Goal: Book appointment/travel/reservation

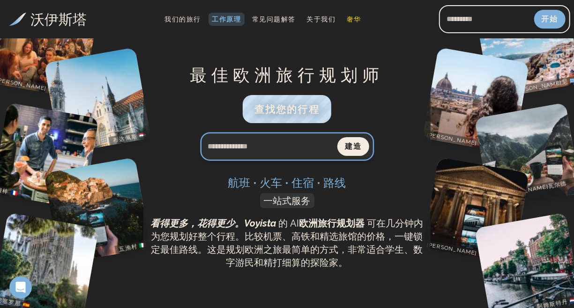
click at [275, 150] on input "搜索查询" at bounding box center [269, 146] width 137 height 22
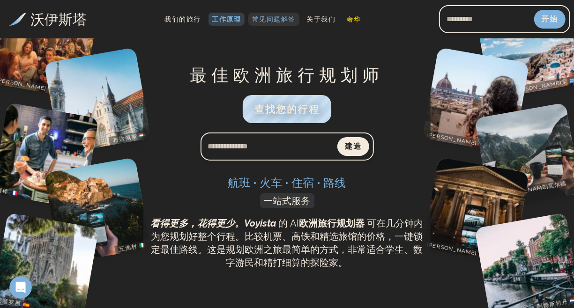
click at [264, 19] on font "常见问题解答" at bounding box center [273, 18] width 43 height 7
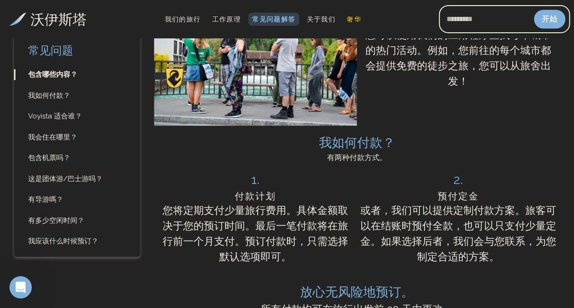
scroll to position [609, 0]
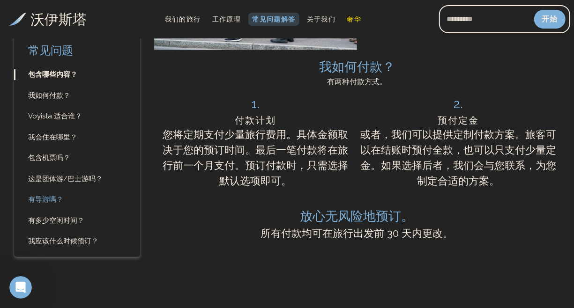
click at [51, 203] on font "有导游嗎？" at bounding box center [45, 199] width 35 height 8
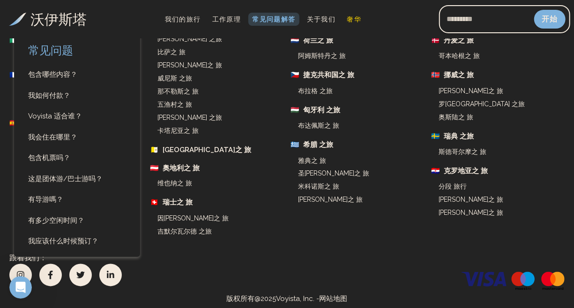
scroll to position [2709, 0]
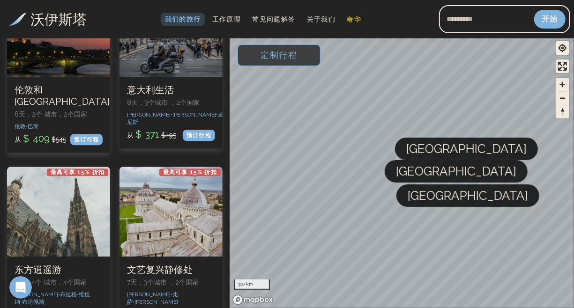
scroll to position [1359, 0]
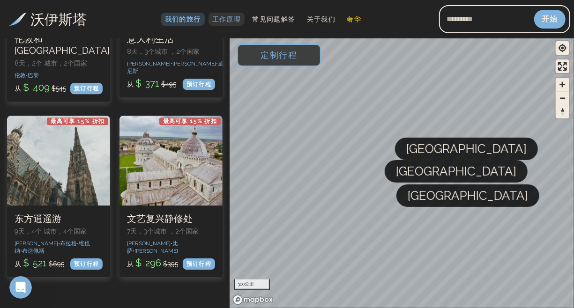
click at [223, 21] on font "工作原理" at bounding box center [226, 18] width 29 height 7
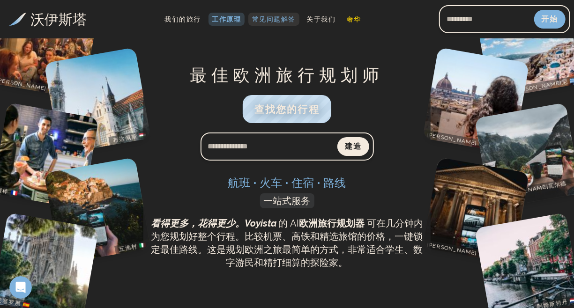
click at [268, 21] on font "常见问题解答" at bounding box center [273, 18] width 43 height 7
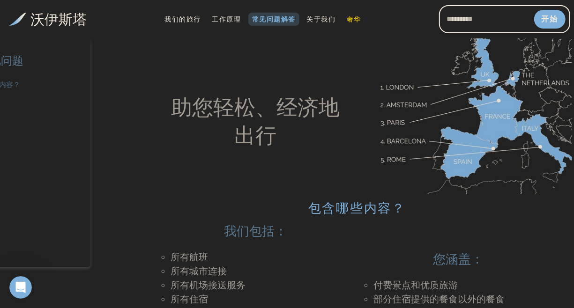
click at [56, 88] on font "包含哪些内容？" at bounding box center [52, 85] width 49 height 8
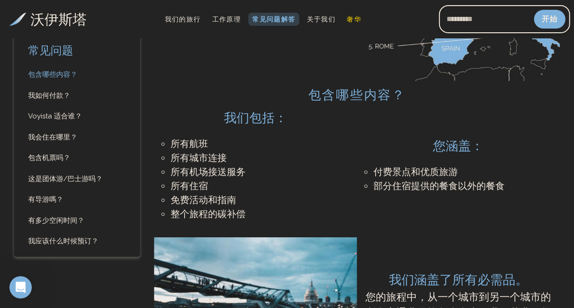
scroll to position [122, 0]
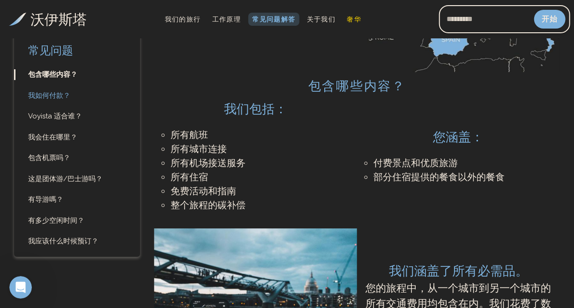
click at [56, 98] on font "我如何付款？" at bounding box center [49, 95] width 42 height 8
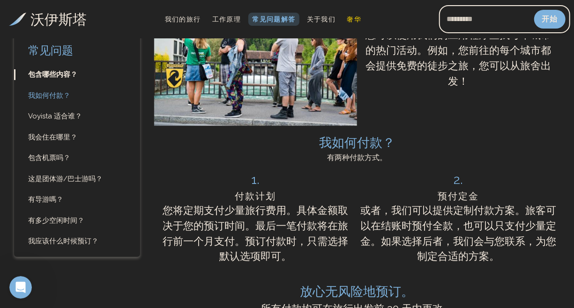
scroll to position [704, 0]
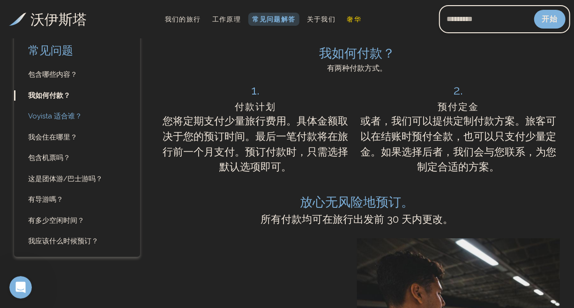
click at [59, 120] on link "Voyista 适合谁？" at bounding box center [77, 116] width 126 height 11
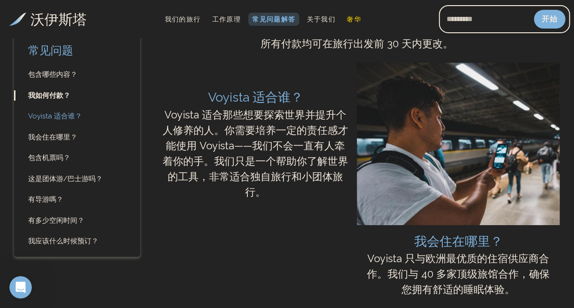
scroll to position [899, 0]
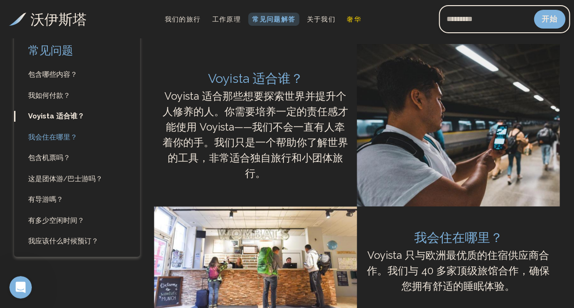
click at [61, 138] on font "我会住在哪里？" at bounding box center [52, 137] width 49 height 8
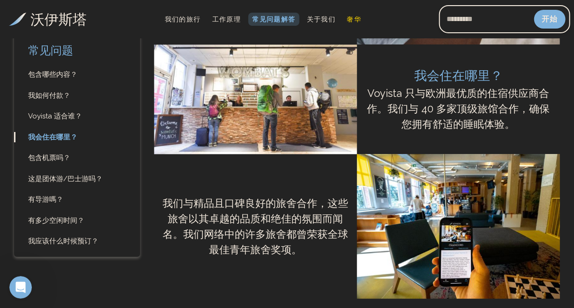
scroll to position [1108, 0]
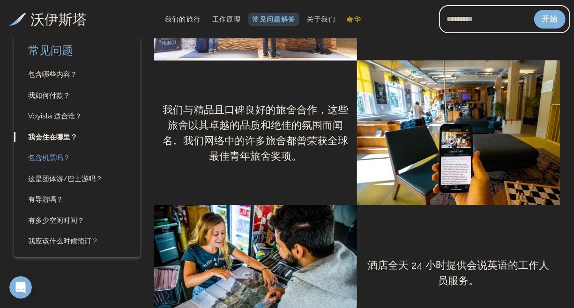
click at [54, 156] on font "包含机票吗？" at bounding box center [49, 158] width 42 height 8
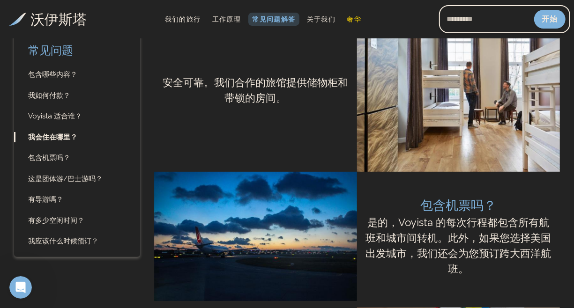
scroll to position [1607, 0]
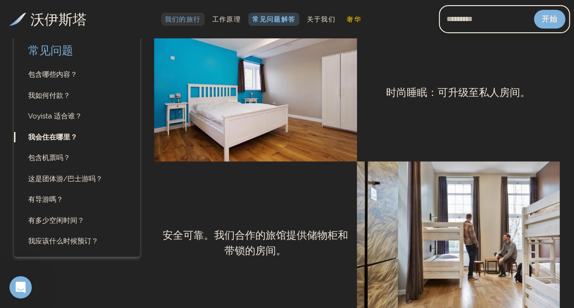
click at [189, 19] on font "我们的旅行" at bounding box center [183, 18] width 36 height 7
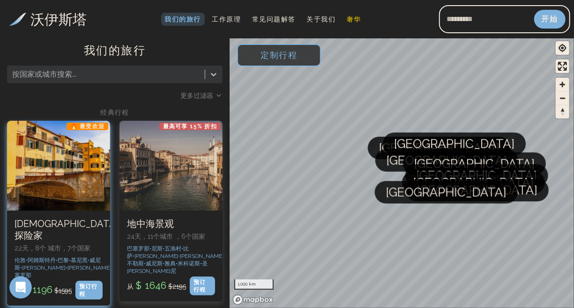
click at [69, 203] on div at bounding box center [58, 166] width 103 height 90
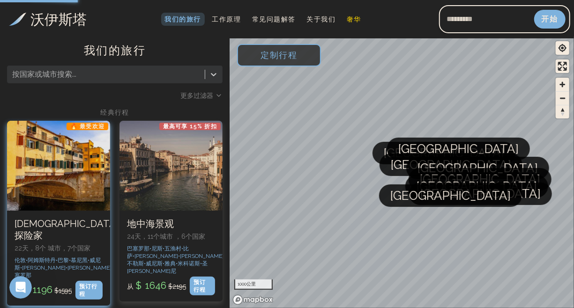
click at [87, 281] on div "预订行程" at bounding box center [88, 290] width 27 height 19
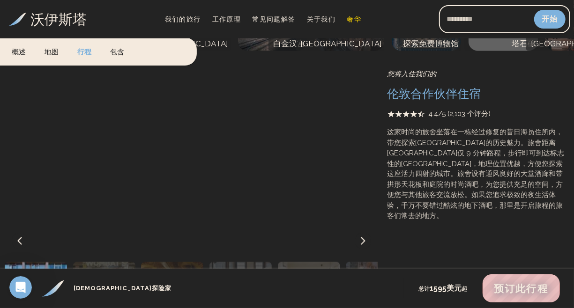
scroll to position [703, 0]
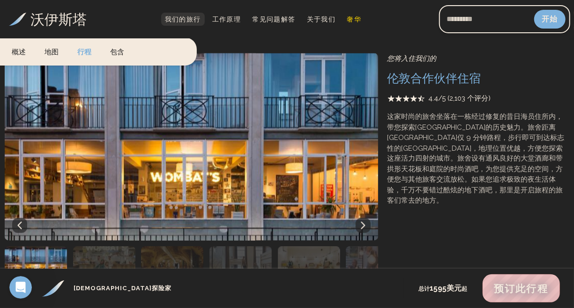
click at [164, 15] on link "我们的旅行" at bounding box center [183, 19] width 44 height 13
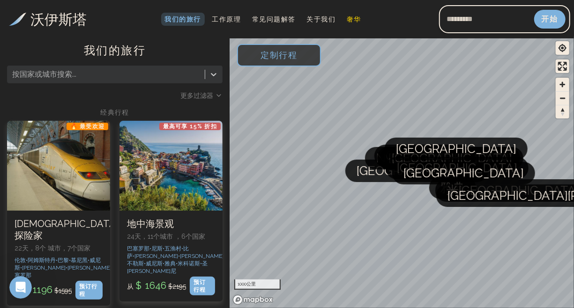
click at [150, 74] on div at bounding box center [106, 74] width 188 height 13
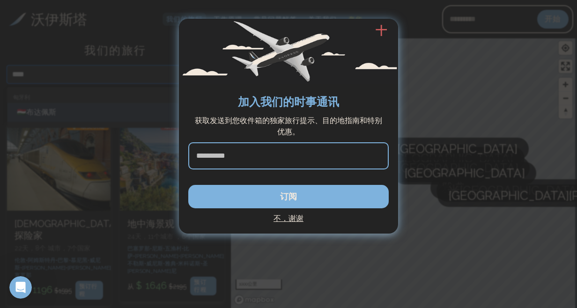
type input "****"
click at [295, 219] on font "不，谢谢" at bounding box center [289, 218] width 30 height 9
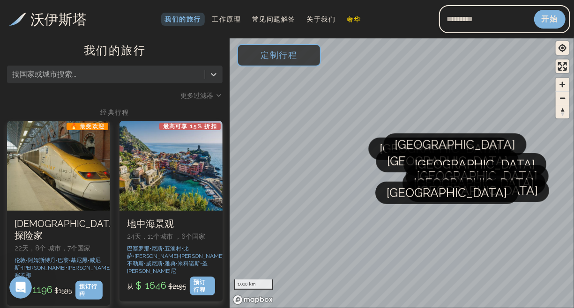
click at [30, 75] on div at bounding box center [106, 74] width 188 height 13
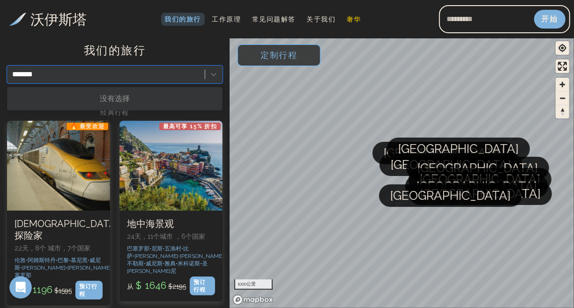
type input "******"
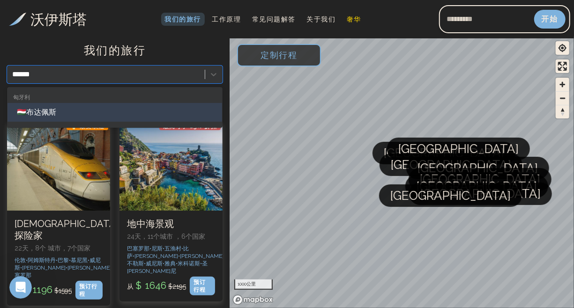
click at [63, 117] on div "🇭🇺布达佩斯" at bounding box center [114, 112] width 215 height 19
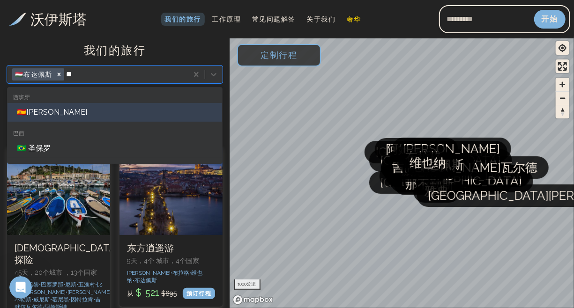
type input "*"
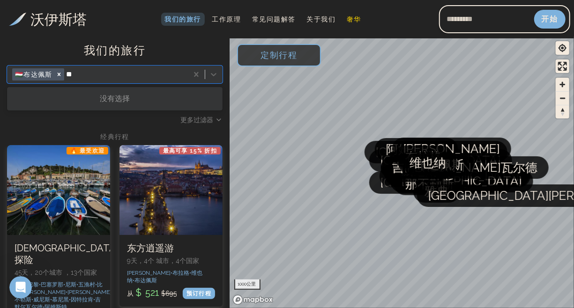
type input "*"
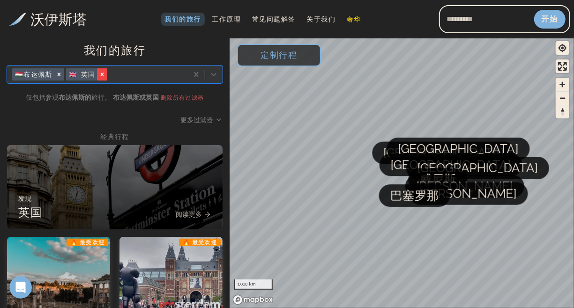
click at [99, 76] on icon "删除 [object 对象]" at bounding box center [102, 74] width 7 height 7
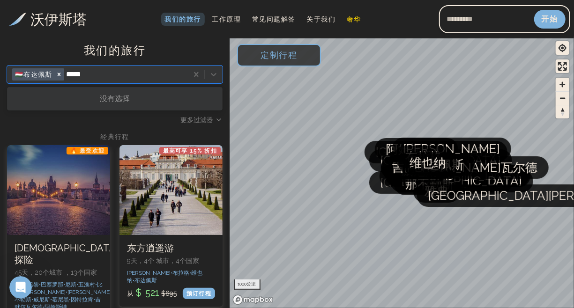
type input "***"
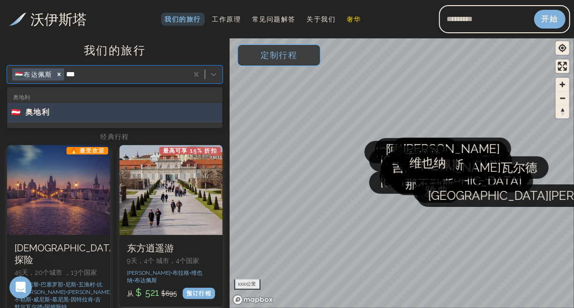
click at [41, 116] on font "奥地利" at bounding box center [37, 112] width 25 height 9
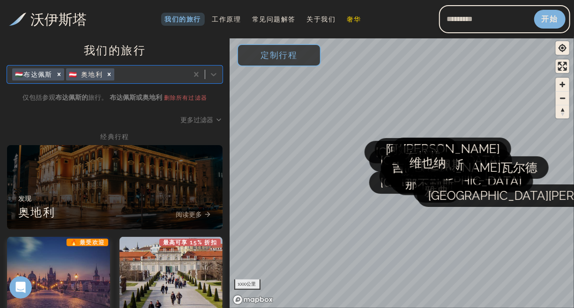
type input "*"
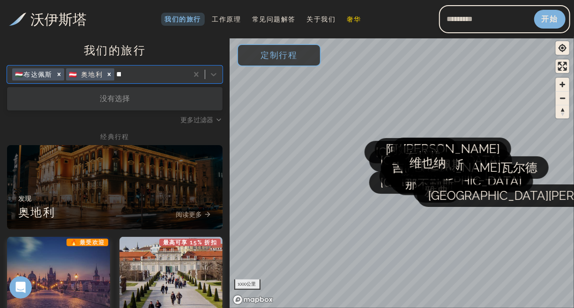
type input "*"
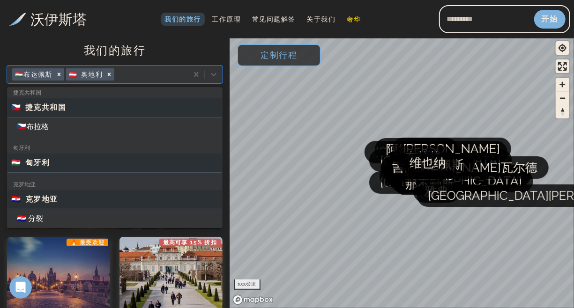
scroll to position [1218, 0]
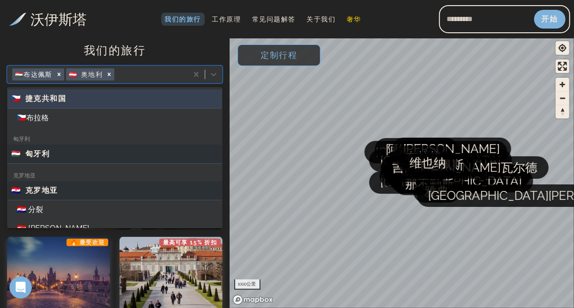
click at [45, 99] on font "捷克共和国" at bounding box center [45, 98] width 41 height 9
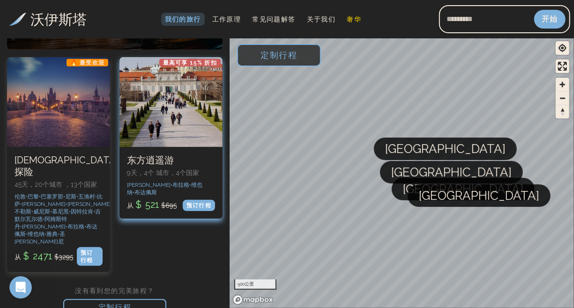
scroll to position [190, 0]
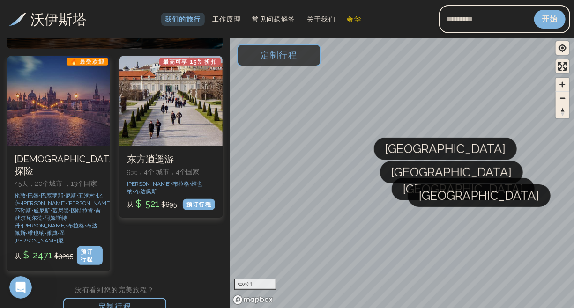
click at [127, 302] on font "定制行程" at bounding box center [114, 306] width 33 height 9
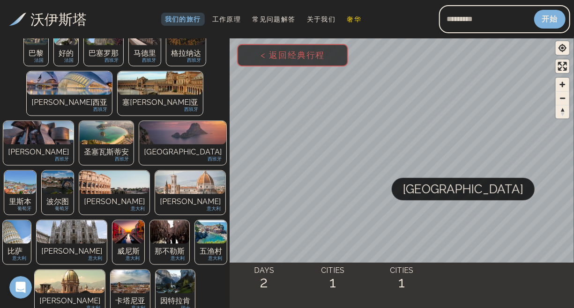
scroll to position [276, 0]
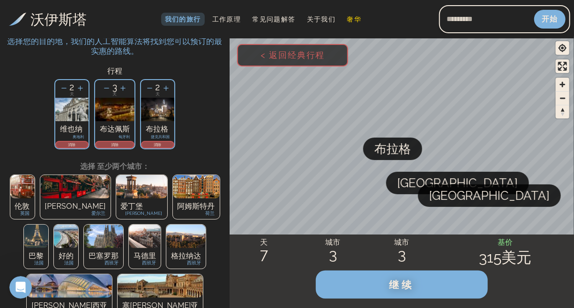
scroll to position [0, 0]
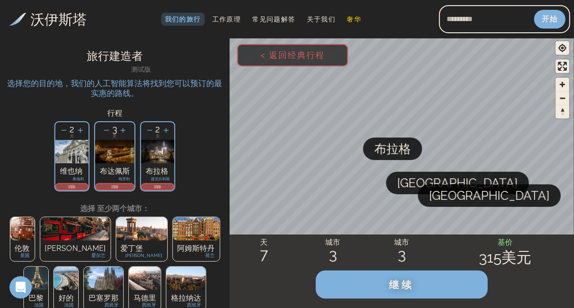
click at [265, 257] on font "7" at bounding box center [264, 253] width 8 height 17
click at [261, 253] on font "7" at bounding box center [264, 253] width 8 height 17
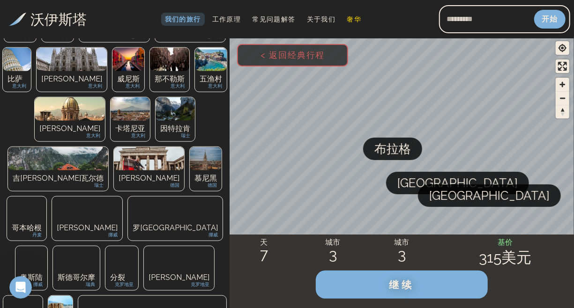
scroll to position [424, 0]
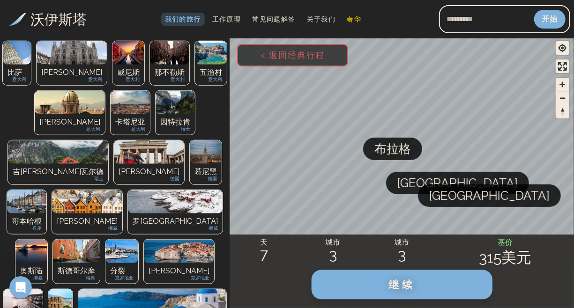
click at [381, 280] on button "继续" at bounding box center [402, 285] width 181 height 30
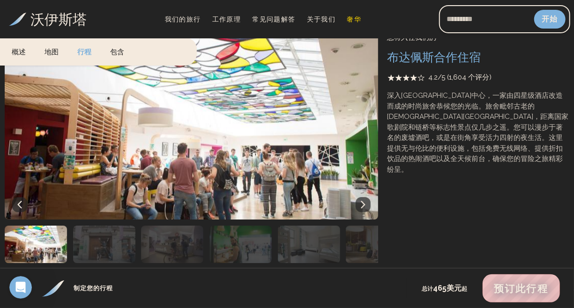
scroll to position [1359, 0]
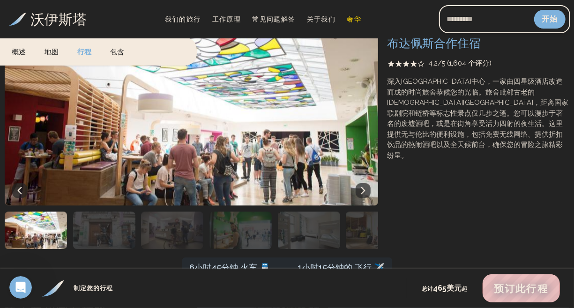
click at [98, 229] on img "button" at bounding box center [104, 230] width 62 height 37
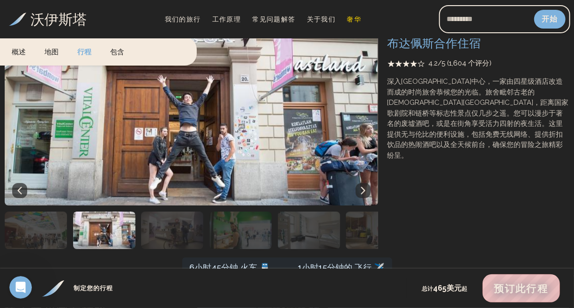
click at [174, 229] on img "button" at bounding box center [172, 230] width 62 height 37
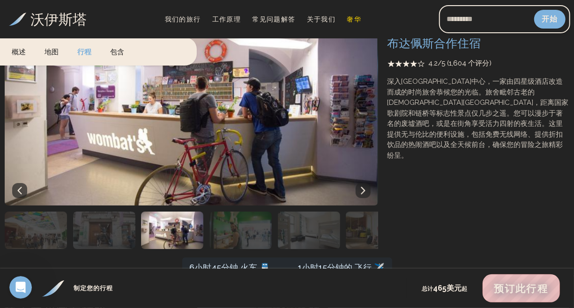
click at [224, 237] on img "button" at bounding box center [240, 230] width 62 height 37
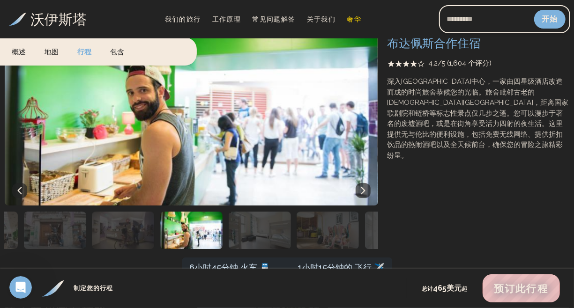
click at [280, 236] on img "button" at bounding box center [260, 230] width 62 height 37
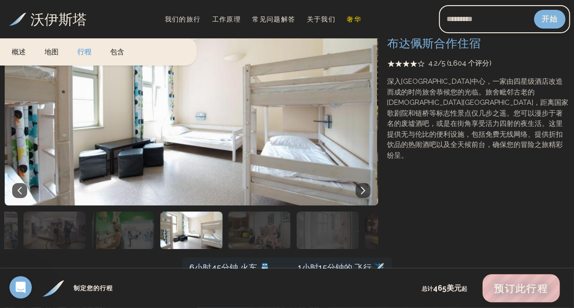
click at [301, 233] on img "button" at bounding box center [328, 230] width 62 height 37
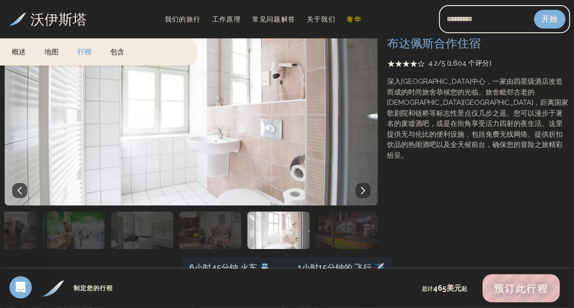
click at [350, 235] on img "button" at bounding box center [347, 230] width 62 height 37
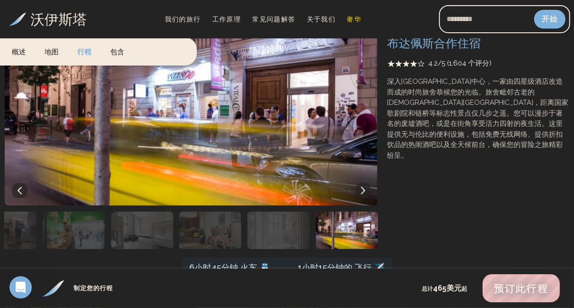
click at [330, 233] on img "button" at bounding box center [347, 230] width 62 height 37
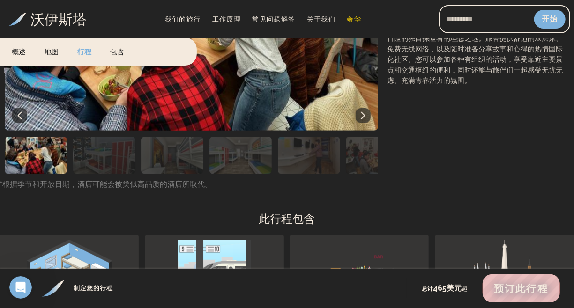
scroll to position [2061, 0]
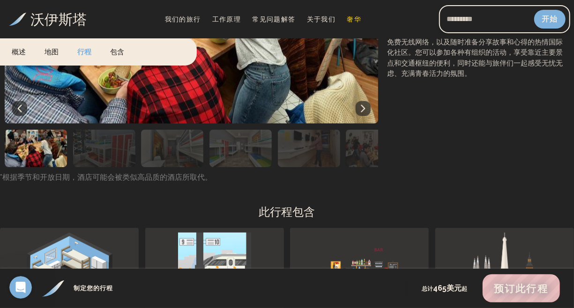
click at [162, 167] on img "button" at bounding box center [172, 148] width 62 height 37
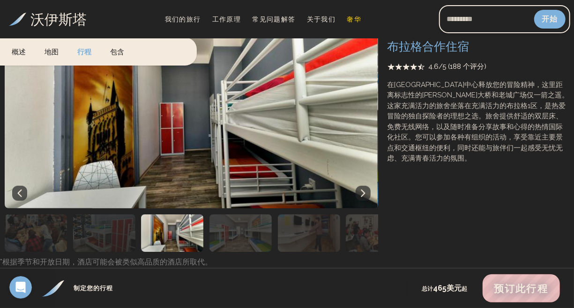
scroll to position [1968, 0]
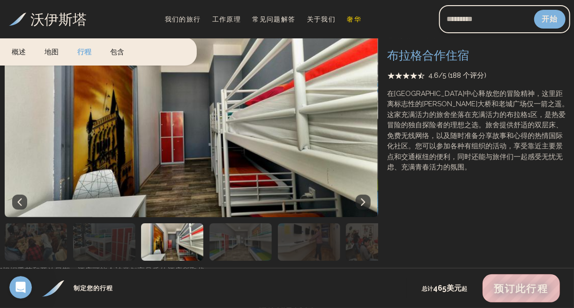
click at [247, 256] on img "button" at bounding box center [240, 241] width 62 height 37
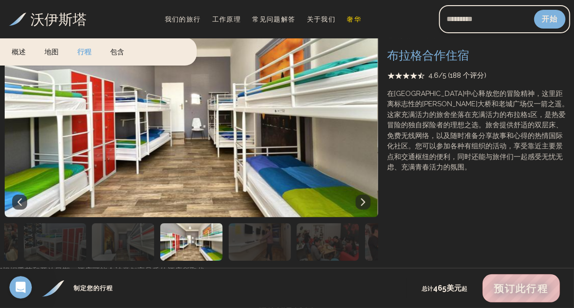
click at [261, 259] on img "button" at bounding box center [260, 241] width 62 height 37
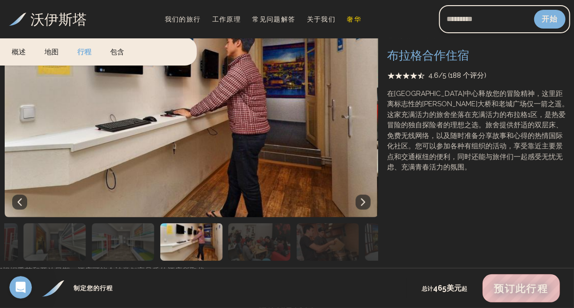
click at [285, 260] on img "button" at bounding box center [259, 241] width 62 height 37
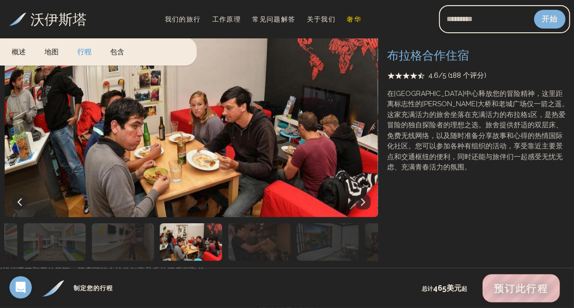
click at [308, 260] on img "button" at bounding box center [328, 241] width 62 height 37
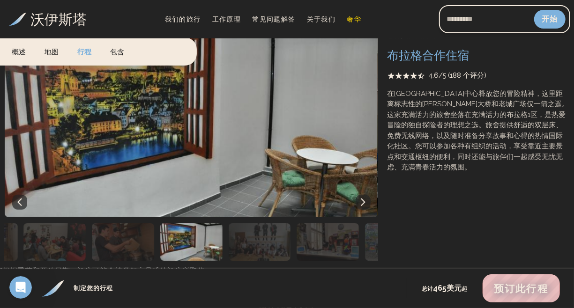
click at [321, 257] on img "button" at bounding box center [328, 241] width 62 height 37
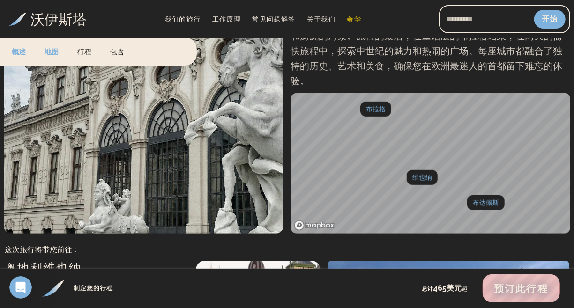
scroll to position [0, 0]
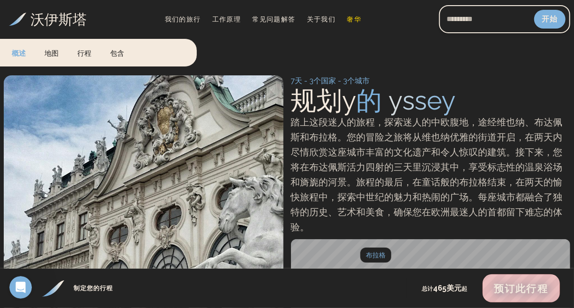
click at [45, 56] on font "地图" at bounding box center [52, 53] width 14 height 8
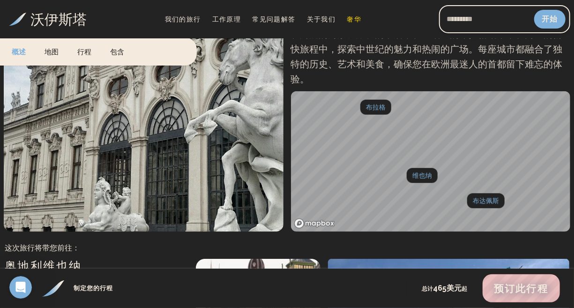
scroll to position [160, 0]
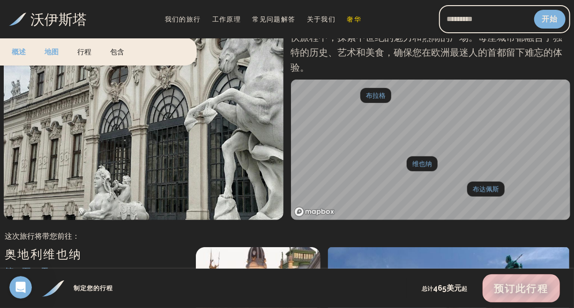
click at [82, 50] on font "行程" at bounding box center [84, 52] width 14 height 8
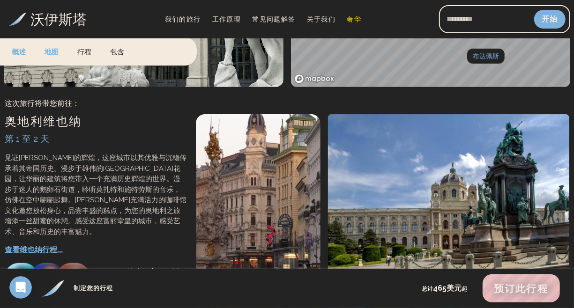
scroll to position [304, 0]
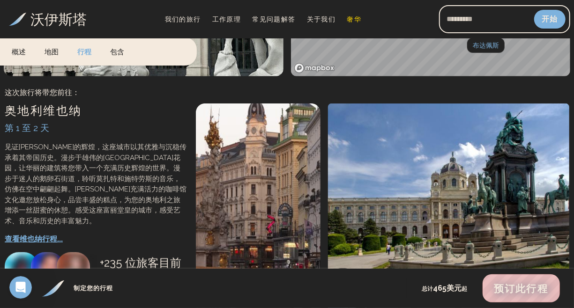
click at [122, 49] on font "包含" at bounding box center [117, 52] width 14 height 8
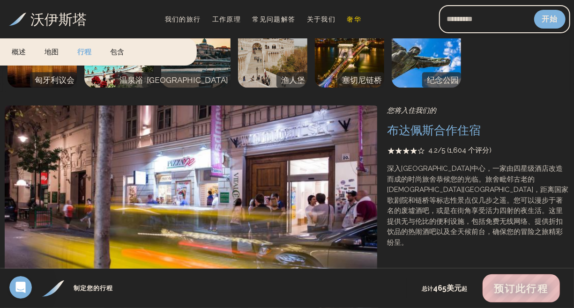
scroll to position [1061, 0]
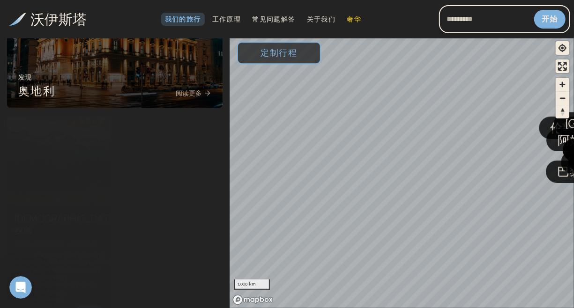
scroll to position [121, 0]
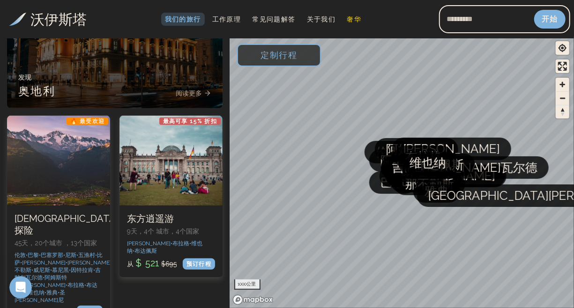
click at [247, 59] on span "定制行程" at bounding box center [278, 55] width 67 height 40
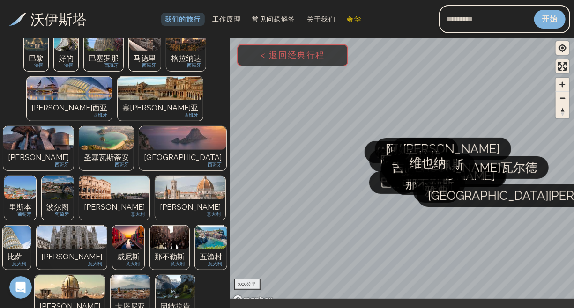
scroll to position [215, 0]
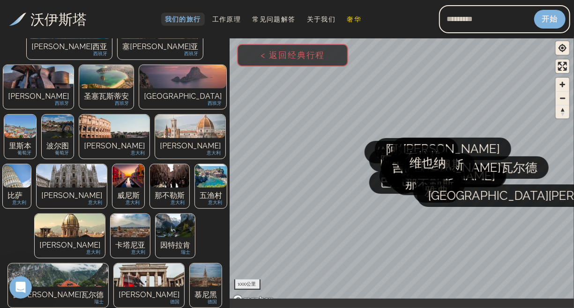
click at [177, 21] on font "我们的旅行" at bounding box center [183, 18] width 36 height 7
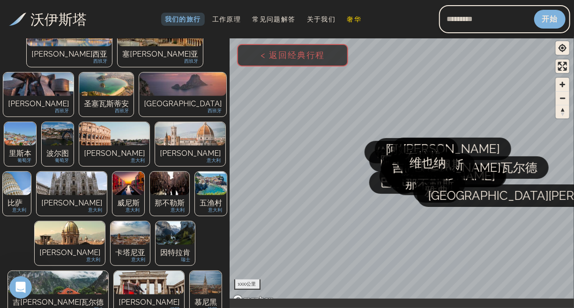
scroll to position [375, 0]
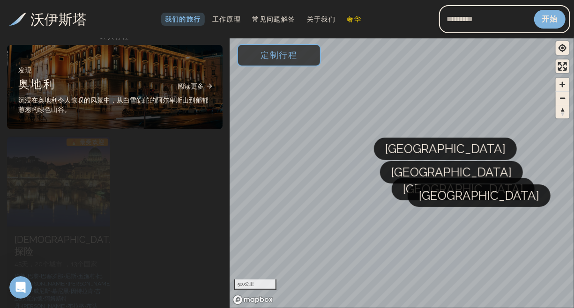
scroll to position [55, 0]
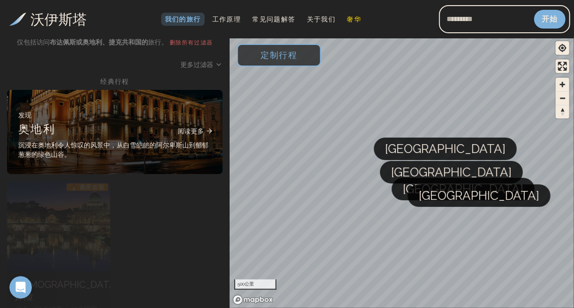
click at [186, 127] on font "阅读更多" at bounding box center [191, 130] width 26 height 7
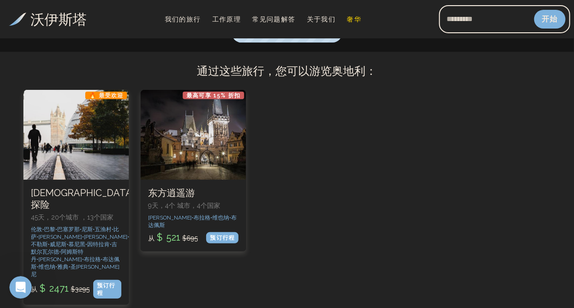
scroll to position [234, 0]
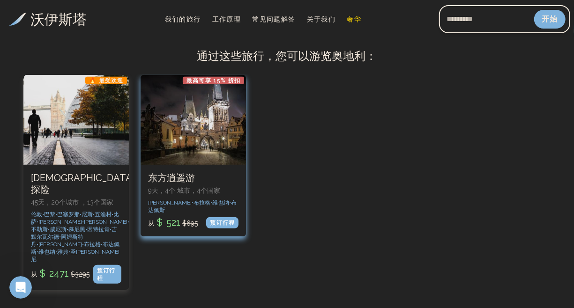
click at [194, 138] on div "2 / 2" at bounding box center [193, 120] width 105 height 90
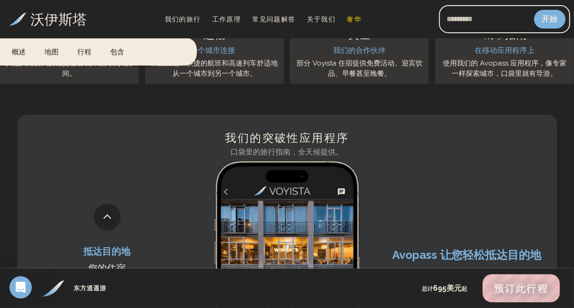
scroll to position [2905, 0]
